Goal: Contribute content: Add original content to the website for others to see

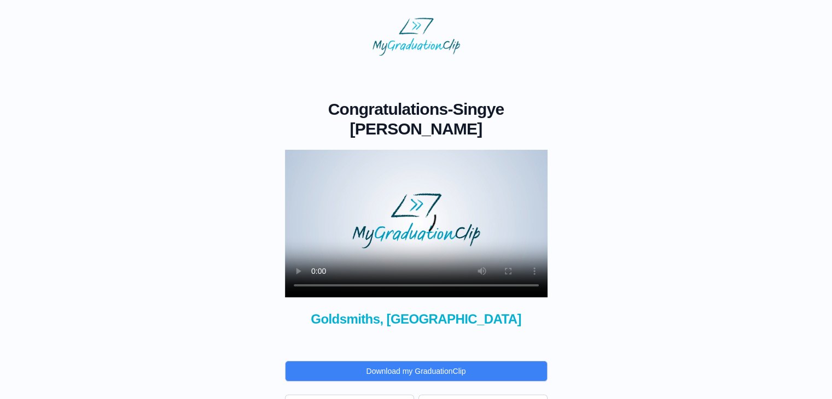
click at [473, 311] on span "Goldsmiths, [GEOGRAPHIC_DATA]" at bounding box center [416, 320] width 263 height 18
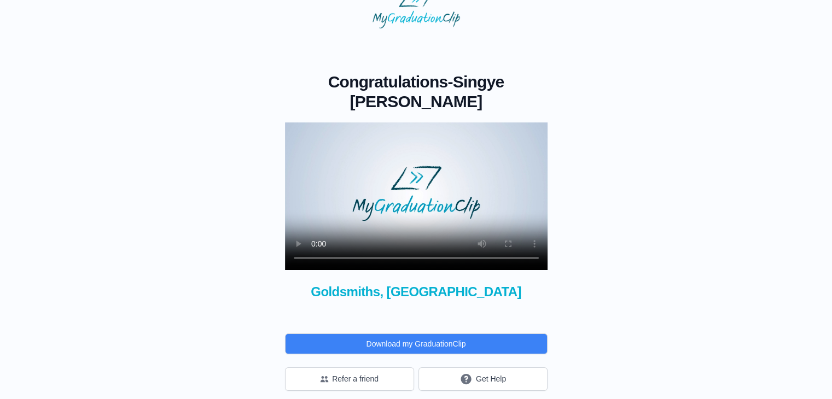
scroll to position [27, 0]
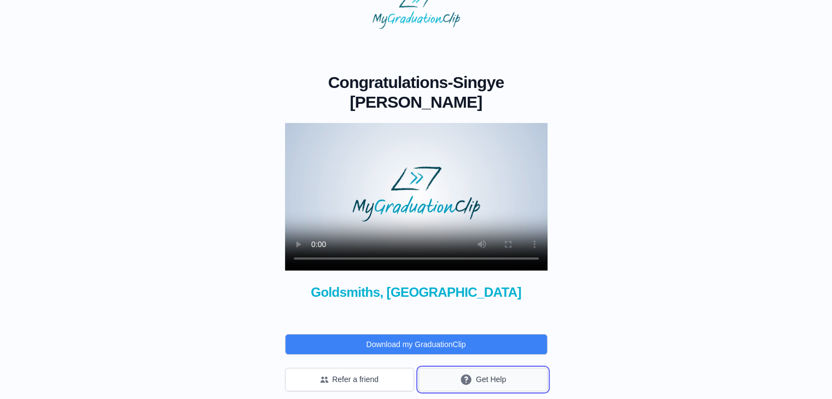
click at [481, 377] on button "Get Help" at bounding box center [483, 380] width 129 height 24
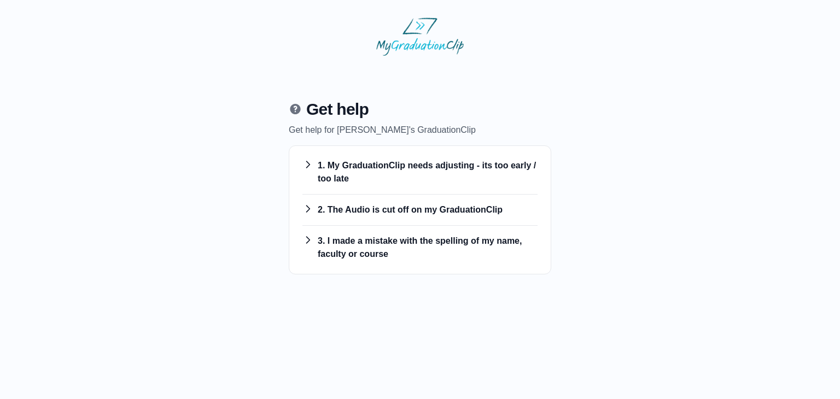
click at [397, 165] on h3 "1. My GraduationClip needs adjusting - its too early / too late" at bounding box center [420, 172] width 235 height 26
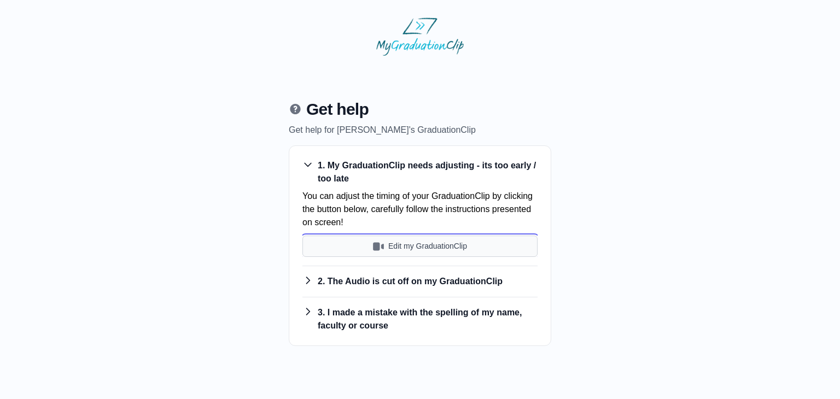
click at [409, 246] on button "Edit my GraduationClip" at bounding box center [420, 246] width 235 height 21
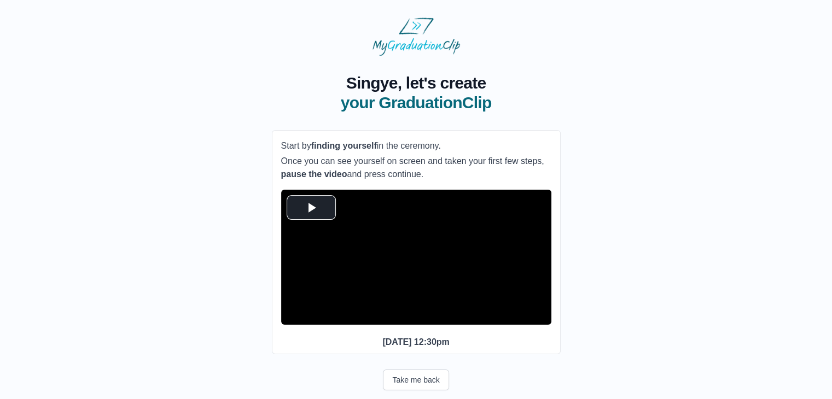
scroll to position [36, 0]
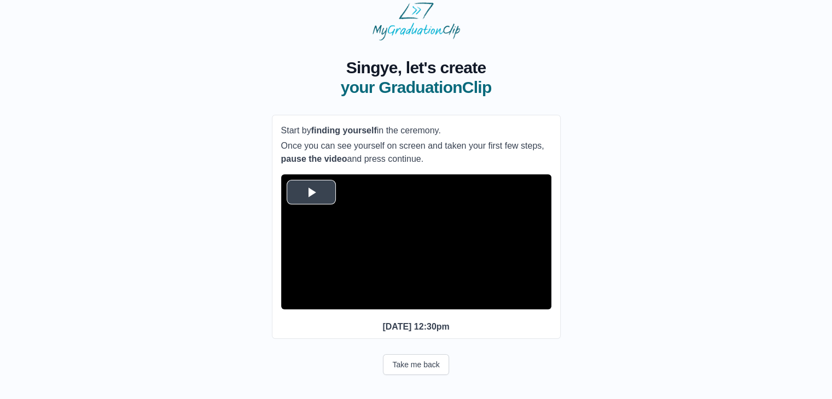
click at [311, 192] on span "Video Player" at bounding box center [311, 192] width 0 height 0
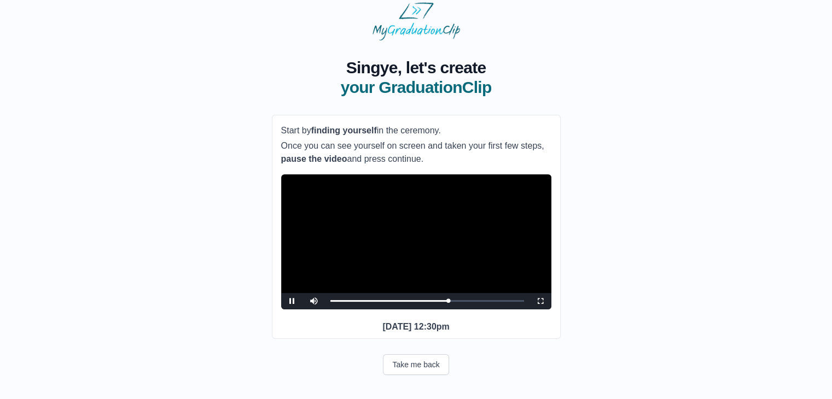
click at [392, 260] on video "Video Player" at bounding box center [416, 242] width 270 height 135
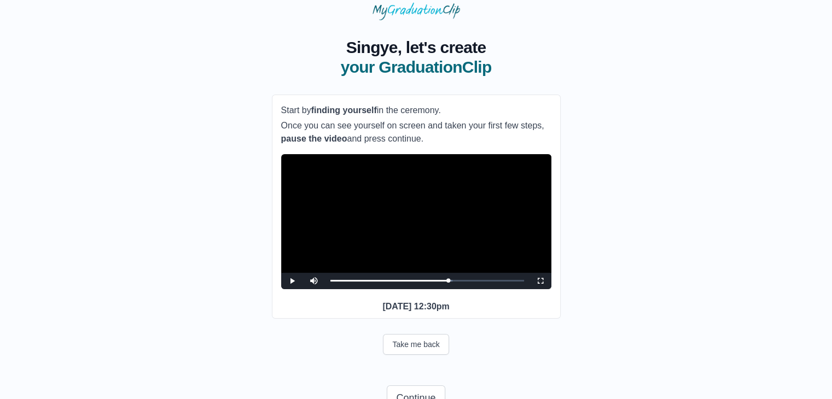
scroll to position [91, 0]
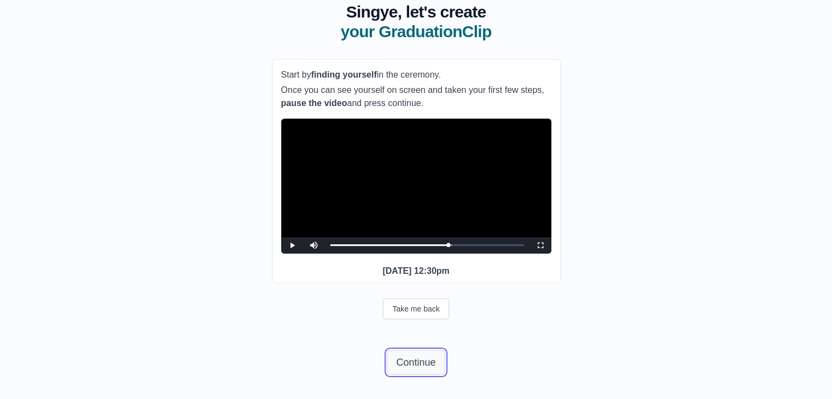
click at [419, 360] on button "Continue" at bounding box center [416, 362] width 58 height 25
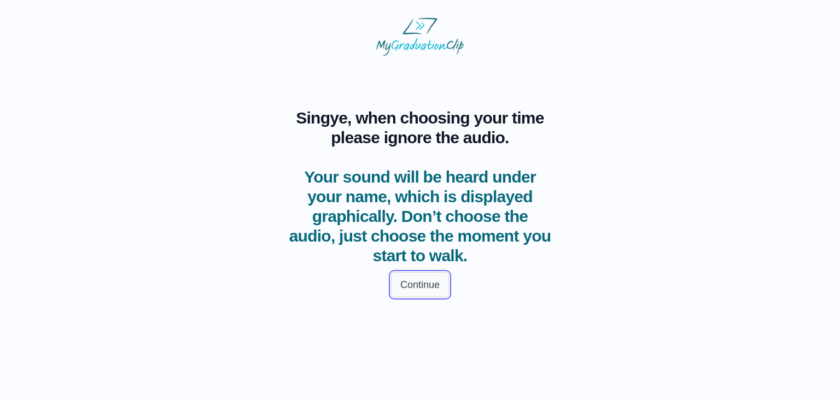
click at [407, 282] on button "Continue" at bounding box center [420, 284] width 58 height 25
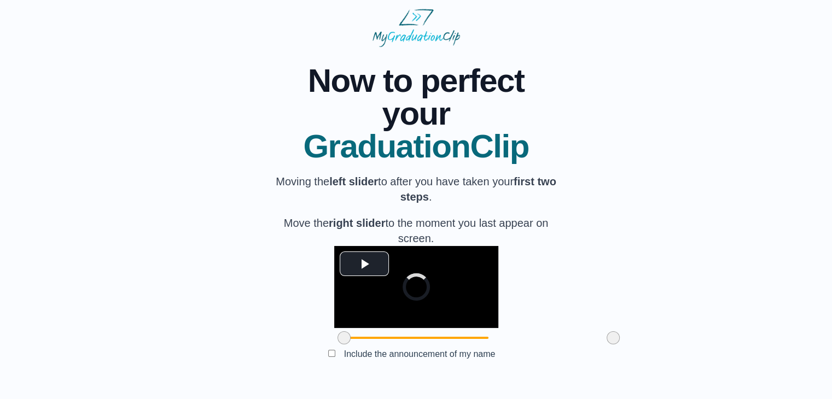
scroll to position [89, 0]
drag, startPoint x: 283, startPoint y: 340, endPoint x: 346, endPoint y: 345, distance: 62.6
click at [398, 345] on div at bounding box center [408, 338] width 20 height 20
drag, startPoint x: 549, startPoint y: 342, endPoint x: 525, endPoint y: 332, distance: 26.2
click at [582, 332] on span at bounding box center [588, 338] width 13 height 13
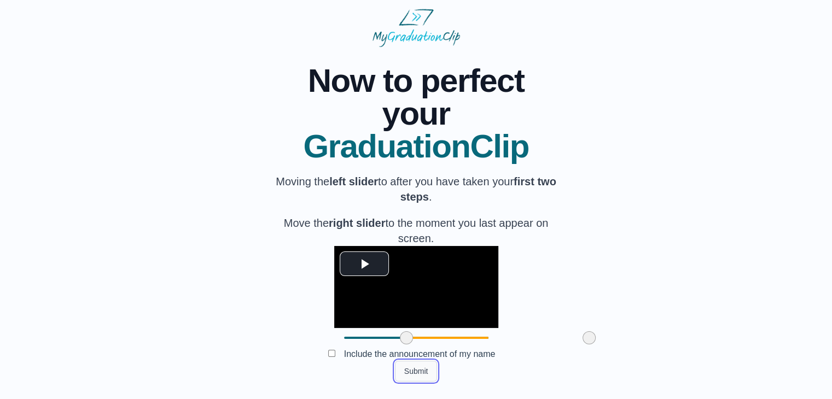
click at [417, 374] on button "Submit" at bounding box center [416, 371] width 43 height 21
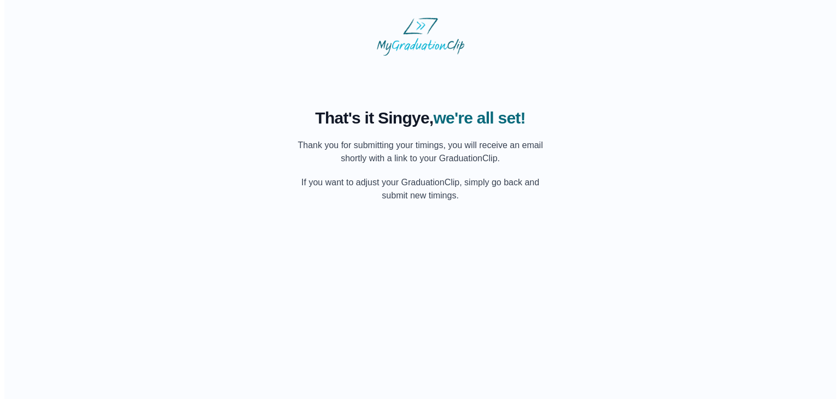
scroll to position [0, 0]
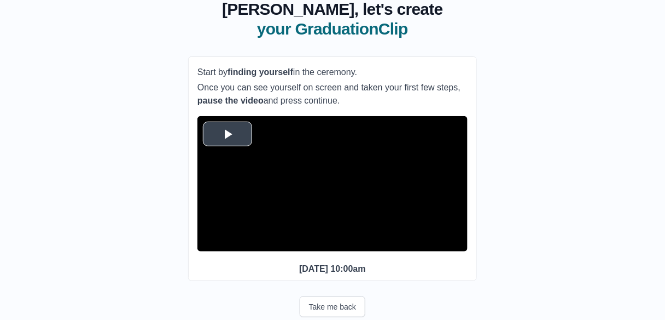
scroll to position [40, 0]
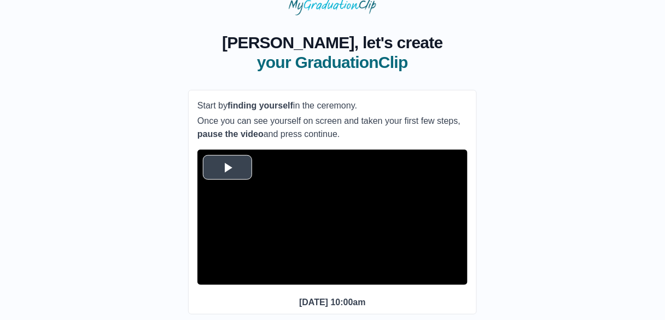
click at [228, 167] on span "Video Player" at bounding box center [228, 167] width 0 height 0
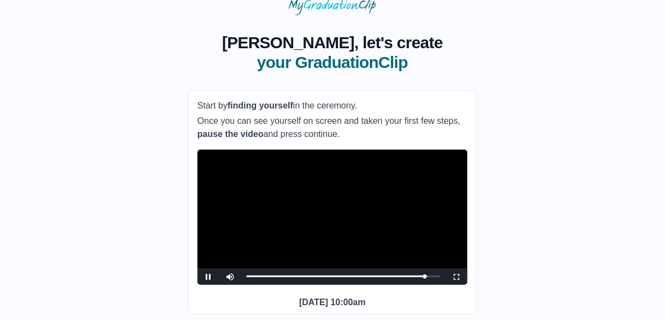
click at [363, 222] on video "Video Player" at bounding box center [333, 216] width 270 height 135
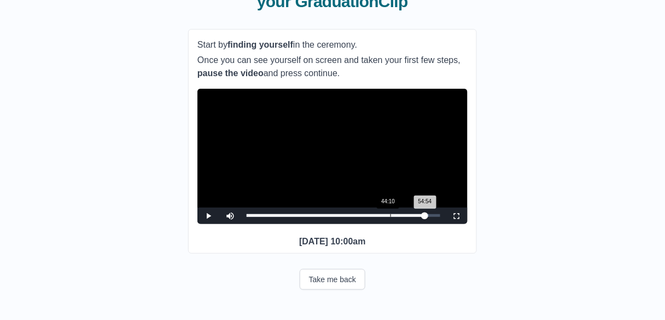
scroll to position [171, 0]
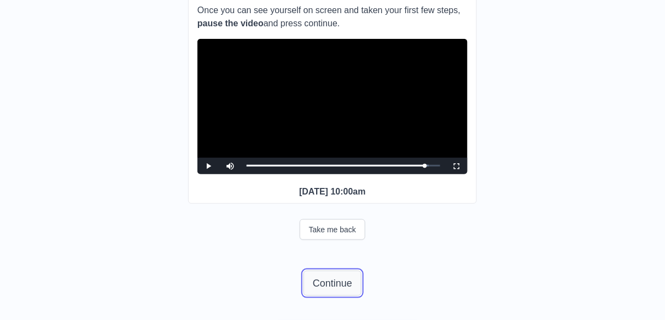
click at [334, 280] on button "Continue" at bounding box center [333, 282] width 58 height 25
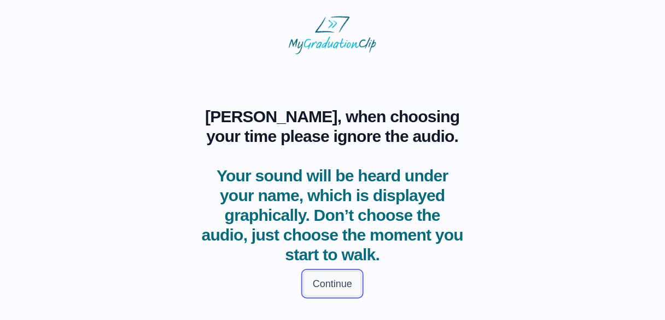
click at [322, 282] on button "Continue" at bounding box center [333, 283] width 58 height 25
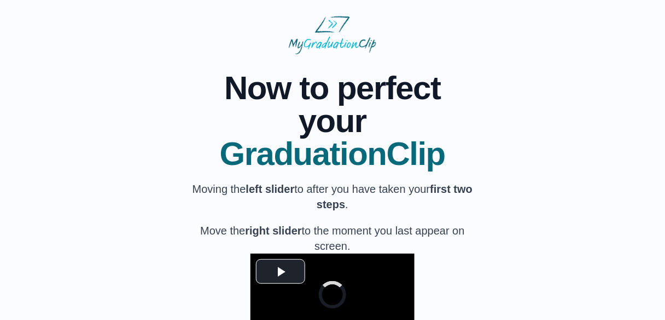
scroll to position [149, 0]
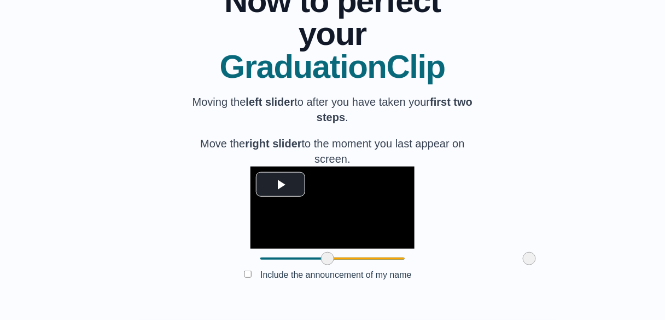
drag, startPoint x: 200, startPoint y: 281, endPoint x: 267, endPoint y: 282, distance: 67.3
click at [321, 265] on span at bounding box center [327, 258] width 13 height 13
drag, startPoint x: 461, startPoint y: 277, endPoint x: 369, endPoint y: 285, distance: 91.7
click at [428, 268] on div at bounding box center [438, 258] width 20 height 20
click at [336, 302] on button "Submit" at bounding box center [332, 291] width 43 height 21
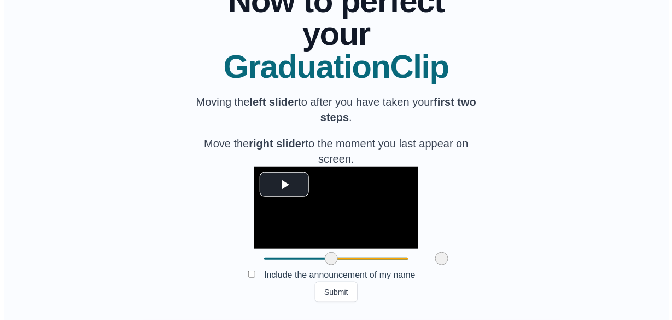
scroll to position [0, 0]
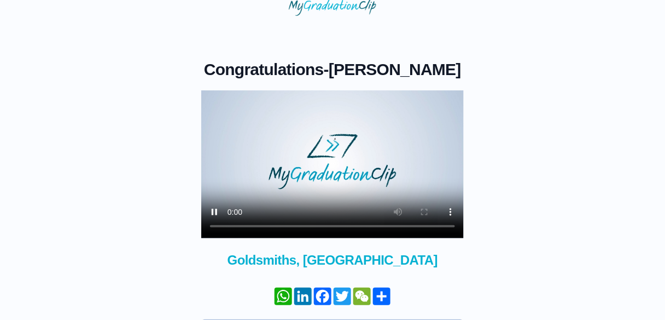
scroll to position [40, 0]
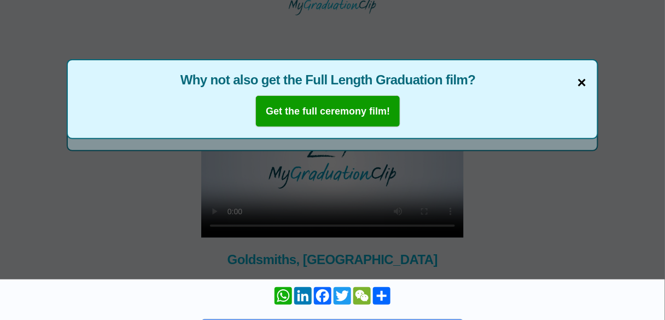
click at [580, 83] on span "×" at bounding box center [582, 82] width 9 height 23
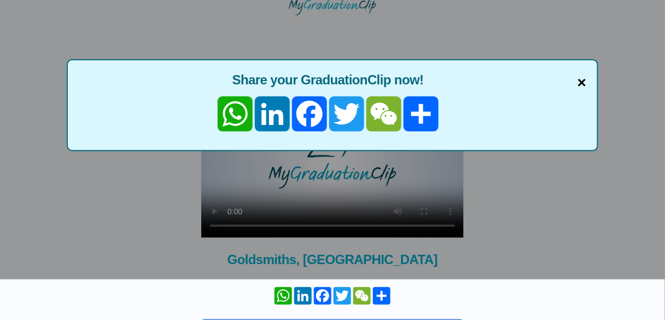
click at [583, 84] on span "×" at bounding box center [582, 82] width 9 height 23
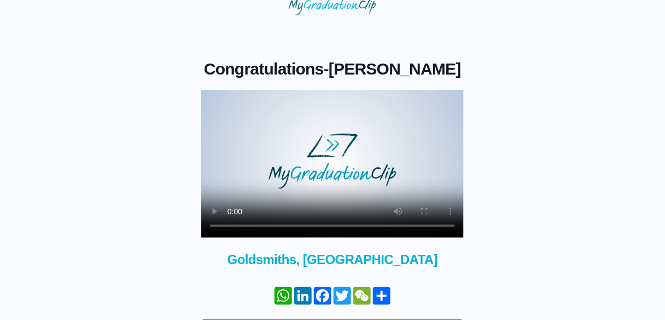
click at [346, 201] on video at bounding box center [332, 164] width 263 height 148
click at [359, 217] on video at bounding box center [332, 164] width 263 height 148
click at [349, 199] on video at bounding box center [332, 164] width 263 height 148
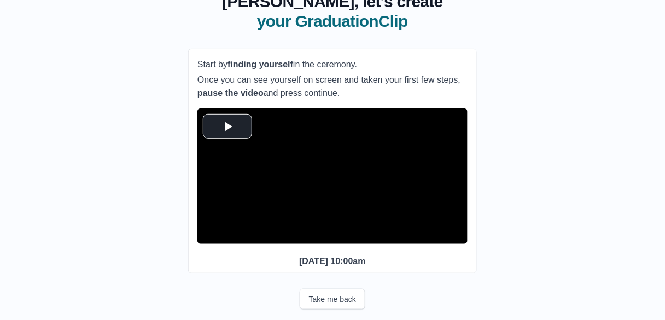
scroll to position [82, 0]
click at [228, 126] on span "Video Player" at bounding box center [228, 126] width 0 height 0
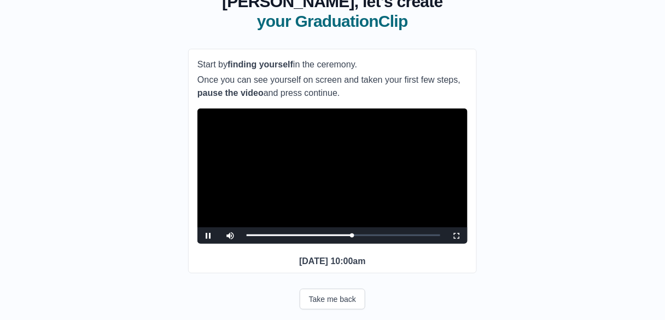
click at [316, 187] on video "Video Player" at bounding box center [333, 175] width 270 height 135
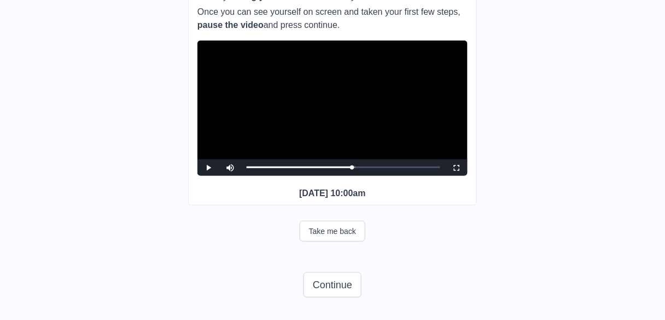
scroll to position [171, 0]
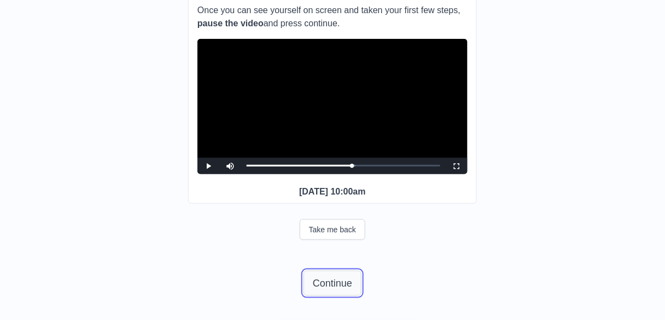
click at [335, 277] on button "Continue" at bounding box center [333, 282] width 58 height 25
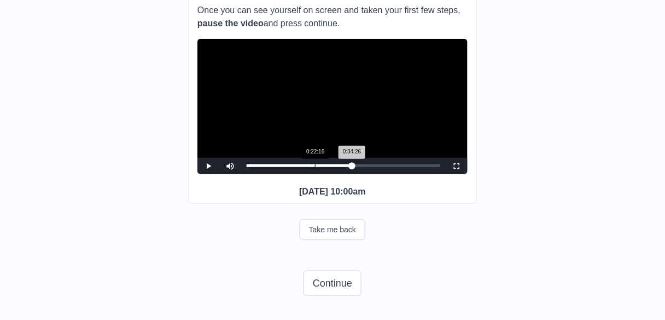
scroll to position [2, 0]
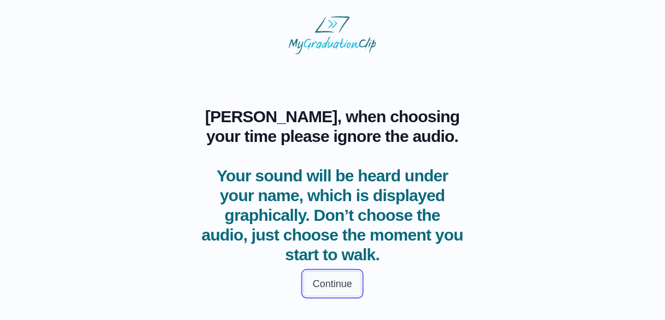
click at [328, 285] on button "Continue" at bounding box center [333, 283] width 58 height 25
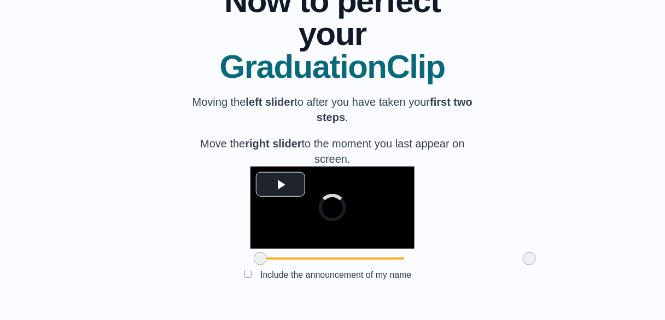
scroll to position [164, 0]
drag, startPoint x: 200, startPoint y: 265, endPoint x: 262, endPoint y: 260, distance: 62.0
click at [316, 260] on span at bounding box center [322, 258] width 13 height 13
drag, startPoint x: 466, startPoint y: 260, endPoint x: 363, endPoint y: 268, distance: 102.6
click at [421, 265] on span at bounding box center [427, 258] width 13 height 13
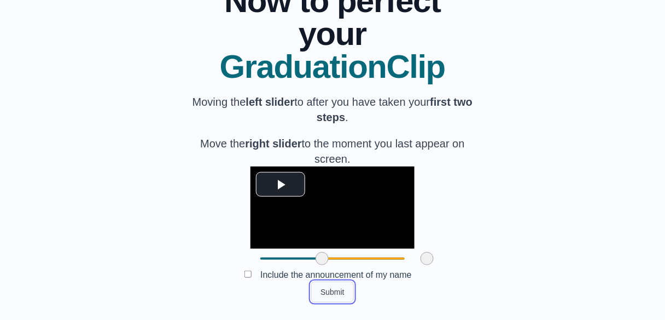
click at [333, 294] on button "Submit" at bounding box center [332, 291] width 43 height 21
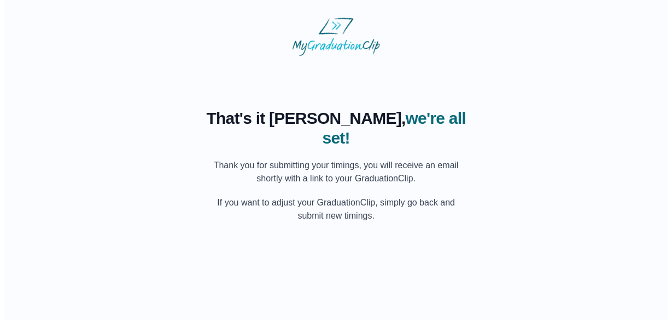
scroll to position [0, 0]
